Goal: Task Accomplishment & Management: Complete application form

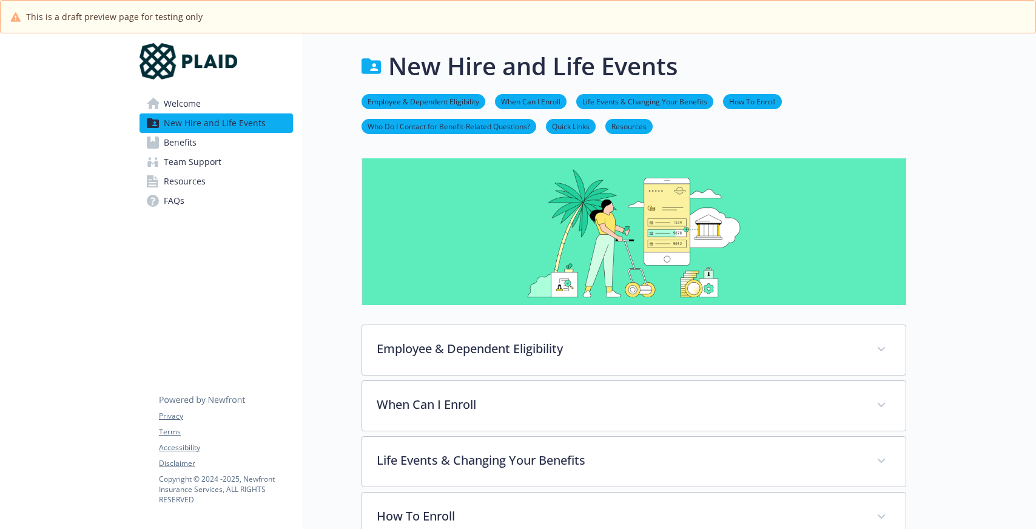
scroll to position [385, 0]
